Goal: Transaction & Acquisition: Purchase product/service

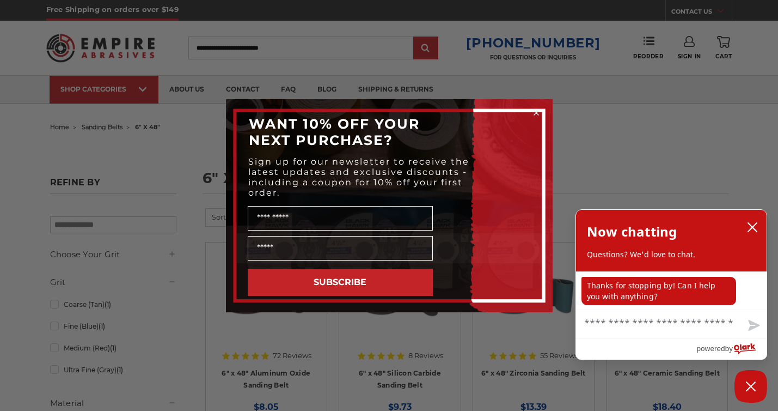
click at [534, 112] on circle "Close dialog" at bounding box center [536, 112] width 10 height 10
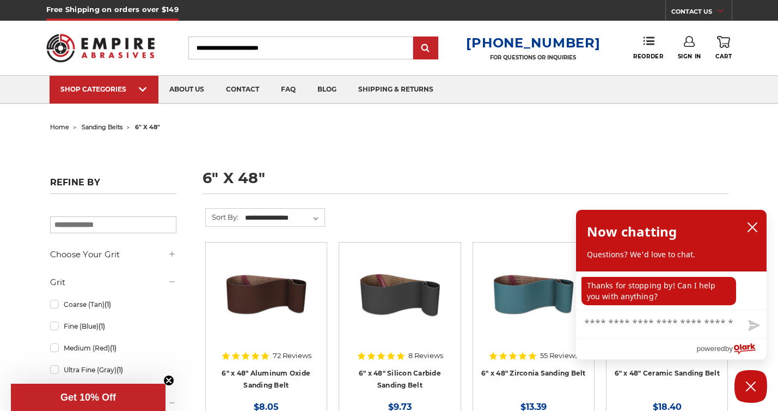
click at [301, 47] on input "Search" at bounding box center [300, 47] width 225 height 23
type input "******"
click at [415, 38] on input "submit" at bounding box center [426, 49] width 22 height 22
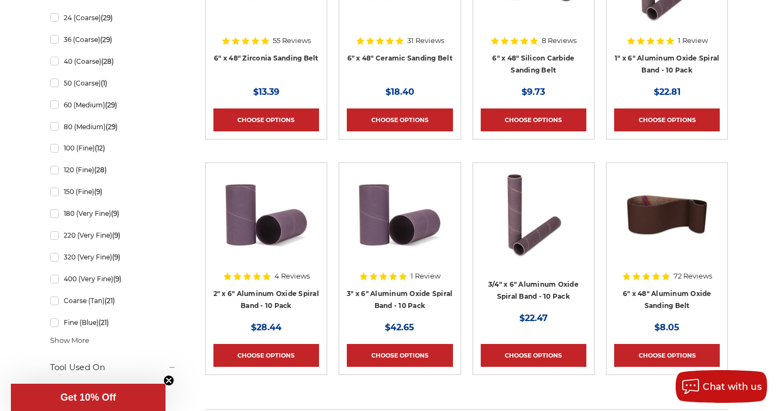
scroll to position [591, 0]
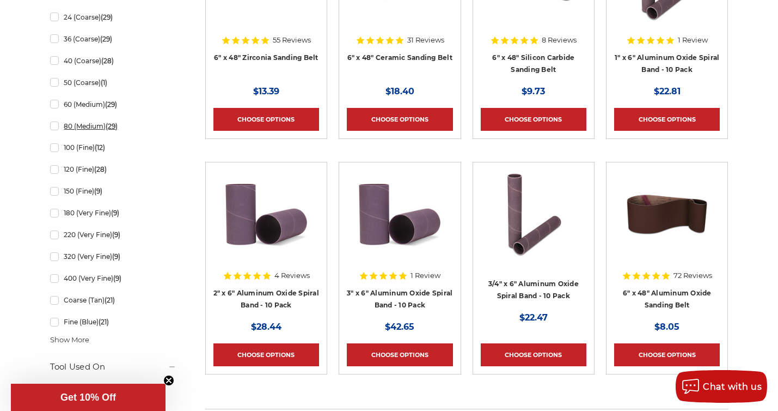
click at [57, 129] on link "80 (Medium) (29)" at bounding box center [113, 126] width 126 height 19
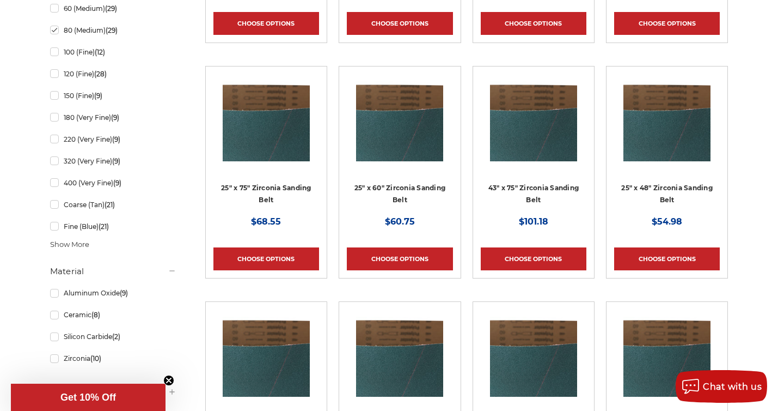
scroll to position [463, 0]
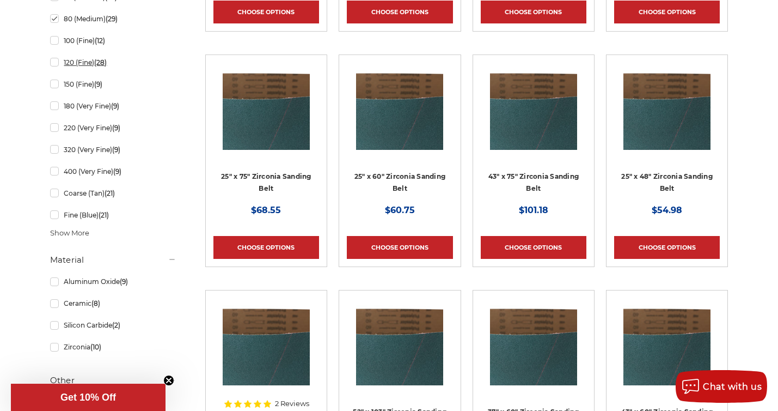
click at [56, 63] on link "120 (Fine) (28)" at bounding box center [113, 62] width 126 height 19
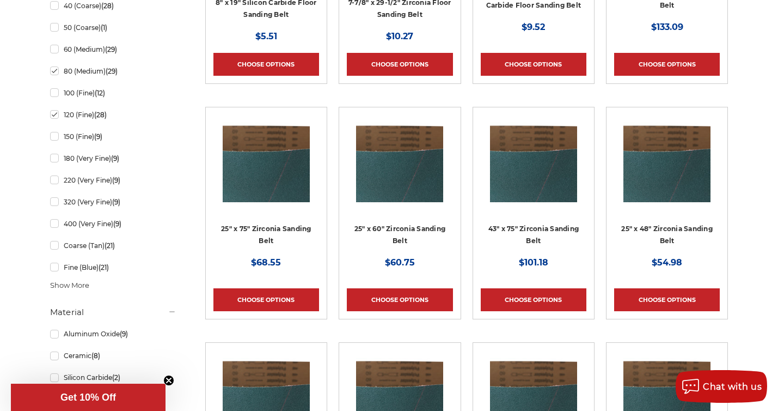
scroll to position [431, 0]
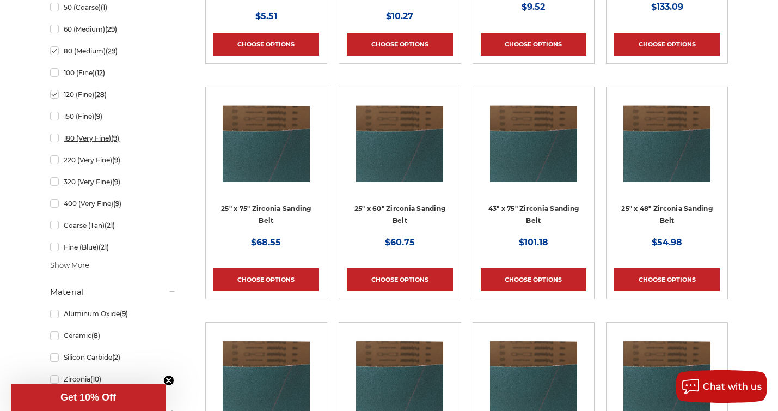
click at [53, 148] on link "180 (Very Fine) (9)" at bounding box center [113, 138] width 126 height 19
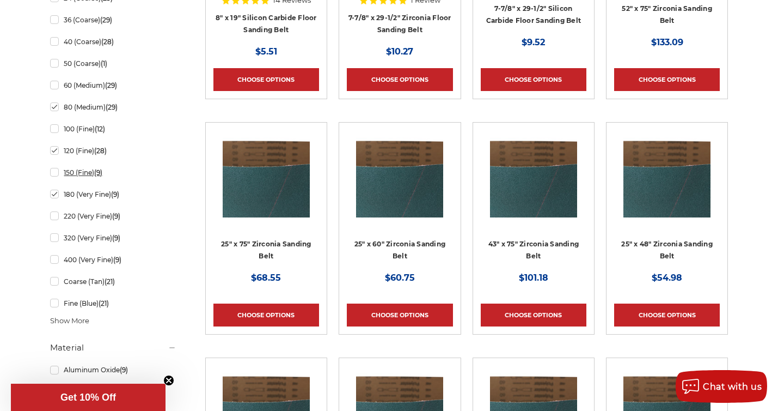
scroll to position [420, 0]
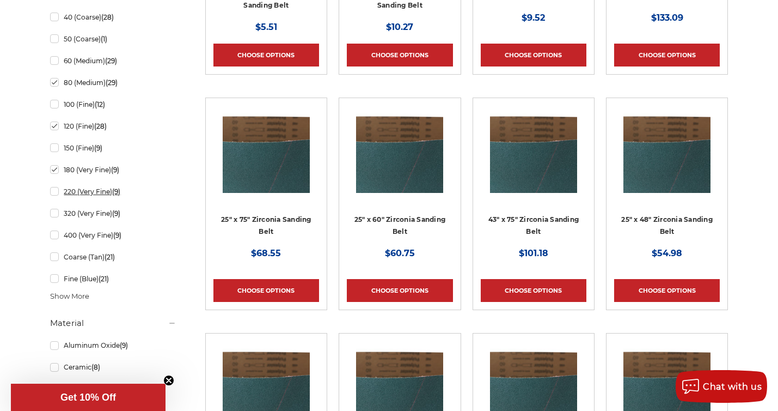
click at [54, 201] on link "220 (Very Fine) (9)" at bounding box center [113, 191] width 126 height 19
